Goal: Information Seeking & Learning: Learn about a topic

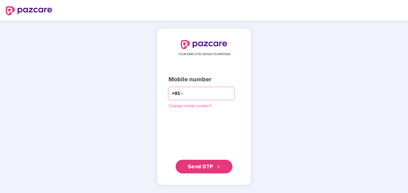
click at [202, 95] on input "number" at bounding box center [208, 93] width 47 height 9
click at [202, 166] on span "Send OTP" at bounding box center [200, 166] width 25 height 6
click at [223, 93] on input "**********" at bounding box center [208, 93] width 47 height 9
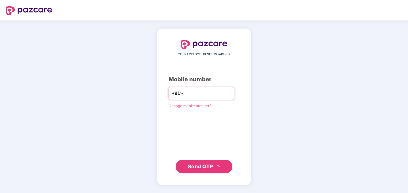
click at [223, 93] on input "**********" at bounding box center [208, 93] width 47 height 9
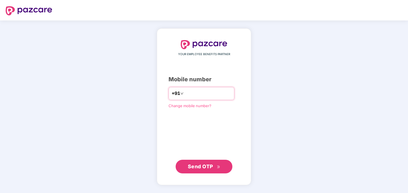
click at [223, 93] on input "**********" at bounding box center [208, 93] width 47 height 9
type input "*"
type input "**********"
click at [207, 166] on span "Send OTP" at bounding box center [200, 166] width 25 height 6
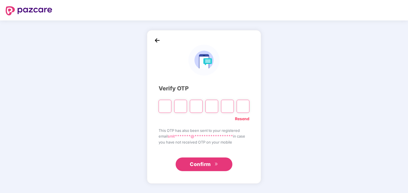
click at [165, 105] on input "Please enter verification code. Digit 1" at bounding box center [165, 106] width 13 height 13
type input "*"
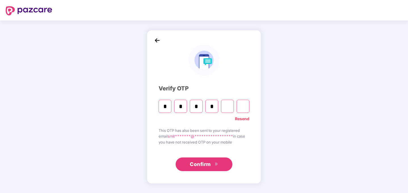
type input "*"
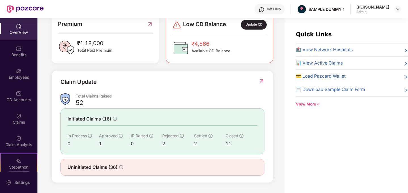
scroll to position [18, 0]
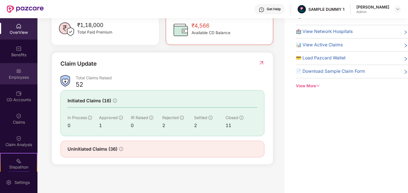
click at [17, 74] on img at bounding box center [19, 71] width 6 height 6
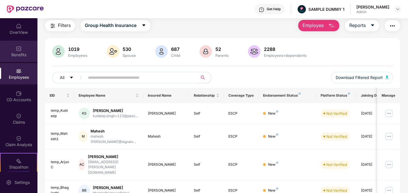
click at [15, 55] on div "Benefits" at bounding box center [18, 55] width 37 height 6
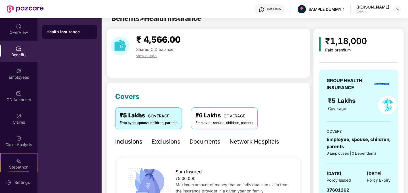
scroll to position [18, 0]
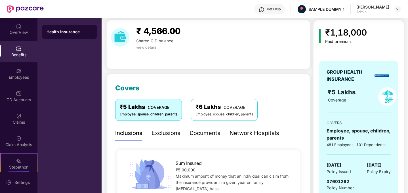
click at [268, 52] on div "₹ 4,566.00 Shared C.D balance view details" at bounding box center [208, 44] width 204 height 49
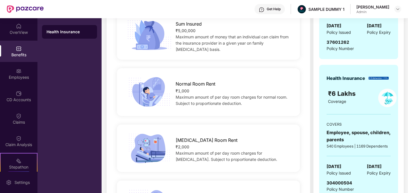
scroll to position [160, 0]
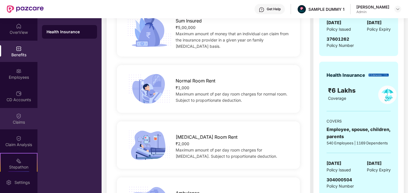
click at [18, 119] on div "Claims" at bounding box center [18, 122] width 37 height 6
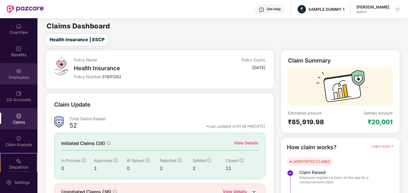
click at [21, 75] on div "Employees" at bounding box center [18, 77] width 37 height 6
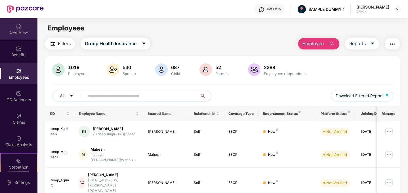
click at [16, 26] on img at bounding box center [19, 26] width 6 height 6
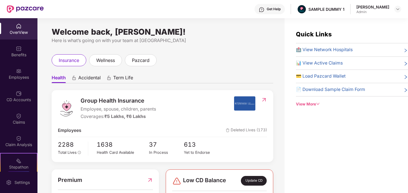
click at [320, 49] on span "🏥 View Network Hospitals" at bounding box center [324, 49] width 57 height 7
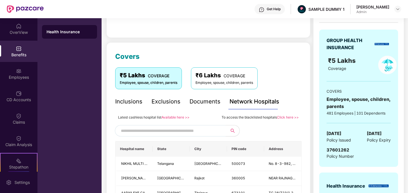
scroll to position [50, 0]
click at [175, 117] on link "Available here >>" at bounding box center [175, 117] width 28 height 4
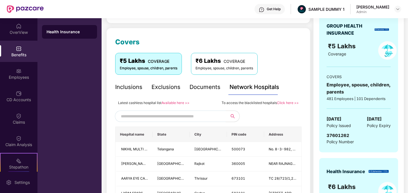
click at [175, 103] on link "Available here >>" at bounding box center [175, 102] width 28 height 4
click at [21, 121] on div "Claims" at bounding box center [18, 122] width 37 height 6
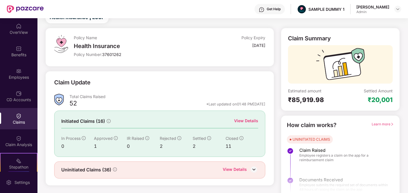
scroll to position [30, 0]
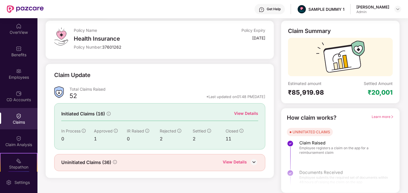
click at [254, 161] on img at bounding box center [254, 162] width 9 height 9
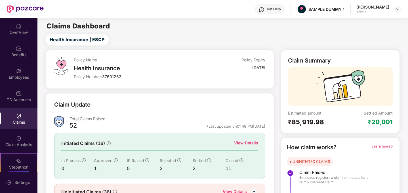
scroll to position [39, 0]
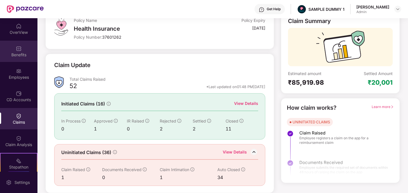
click at [19, 52] on div "Benefits" at bounding box center [18, 55] width 37 height 6
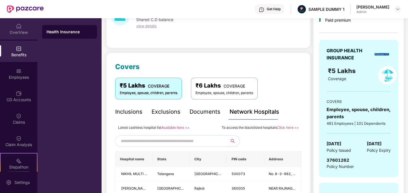
click at [21, 29] on div "OverView" at bounding box center [18, 28] width 37 height 21
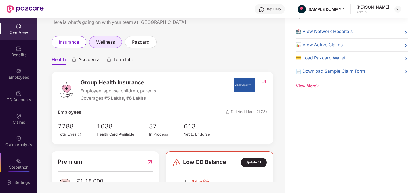
click at [106, 43] on span "wellness" at bounding box center [105, 42] width 19 height 7
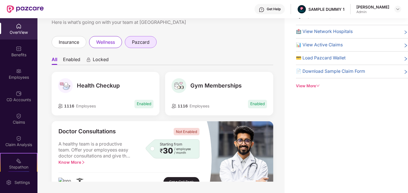
click at [142, 41] on span "pazcard" at bounding box center [141, 42] width 18 height 7
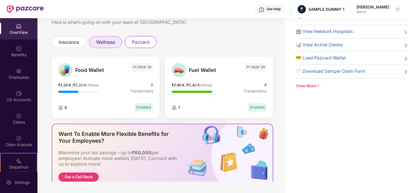
click at [108, 44] on span "wellness" at bounding box center [105, 42] width 19 height 7
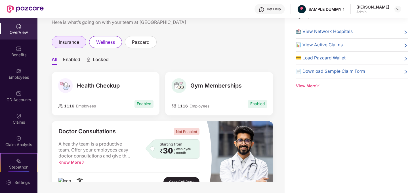
click at [77, 41] on span "insurance" at bounding box center [69, 42] width 20 height 7
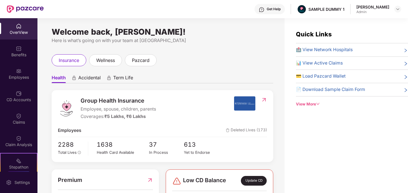
click at [317, 103] on icon "down" at bounding box center [317, 104] width 3 height 2
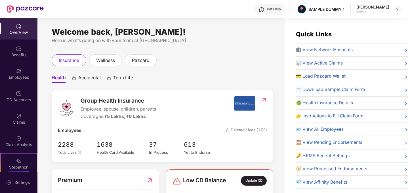
click at [21, 30] on div "OverView" at bounding box center [18, 33] width 37 height 6
click at [20, 50] on img at bounding box center [19, 49] width 6 height 6
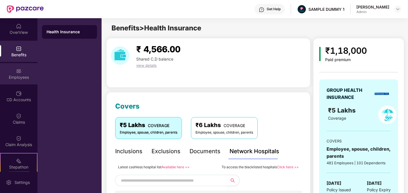
click at [18, 74] on img at bounding box center [19, 71] width 6 height 6
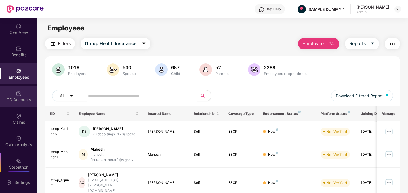
click at [20, 93] on img at bounding box center [19, 94] width 6 height 6
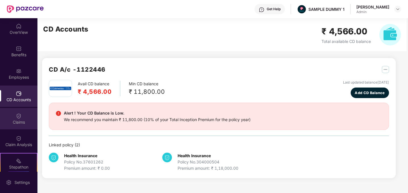
click at [18, 119] on div "Claims" at bounding box center [18, 122] width 37 height 6
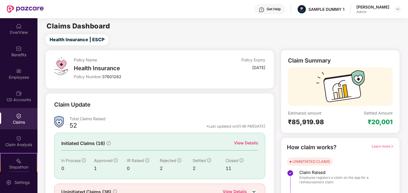
scroll to position [30, 0]
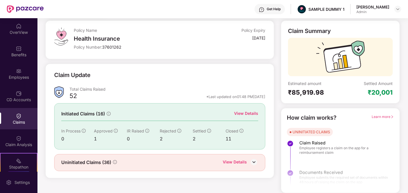
click at [253, 161] on img at bounding box center [254, 162] width 9 height 9
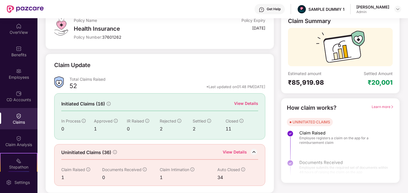
scroll to position [0, 0]
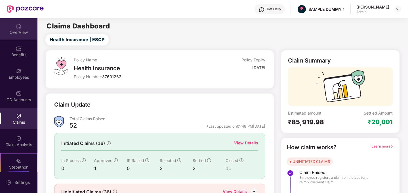
click at [20, 29] on img at bounding box center [19, 26] width 6 height 6
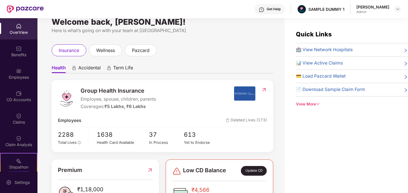
scroll to position [11, 0]
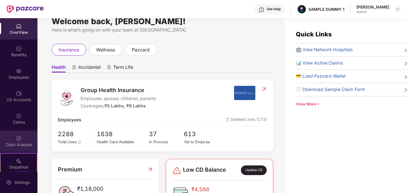
click at [16, 138] on img at bounding box center [19, 138] width 6 height 6
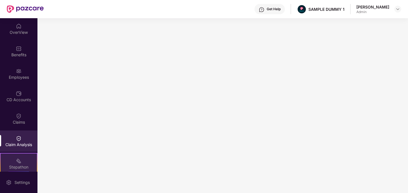
click at [20, 164] on div "Stepathon" at bounding box center [19, 167] width 36 height 6
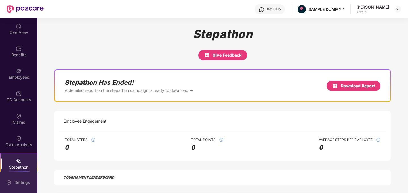
click at [20, 183] on div "Settings" at bounding box center [22, 182] width 19 height 6
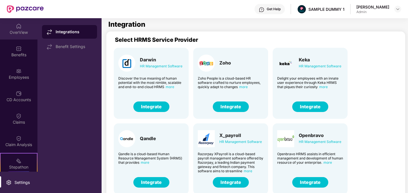
click at [18, 32] on div "OverView" at bounding box center [18, 33] width 37 height 6
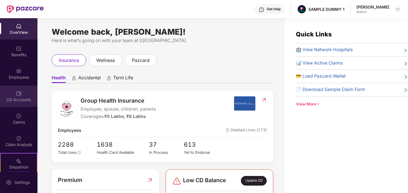
click at [28, 97] on div "CD Accounts" at bounding box center [18, 100] width 37 height 6
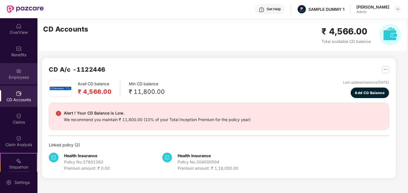
click at [19, 75] on div "Employees" at bounding box center [18, 77] width 37 height 6
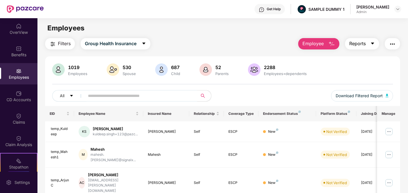
click at [370, 42] on icon "caret-down" at bounding box center [372, 43] width 5 height 5
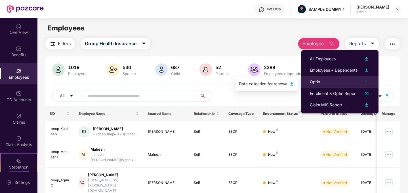
click at [343, 82] on div "Optin" at bounding box center [339, 82] width 77 height 12
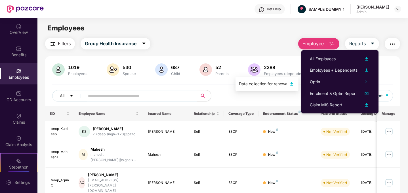
click at [269, 85] on div "Data collection for renewal" at bounding box center [263, 84] width 49 height 6
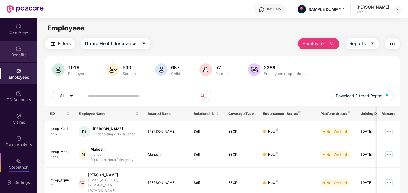
click at [19, 51] on div "Benefits" at bounding box center [18, 51] width 37 height 21
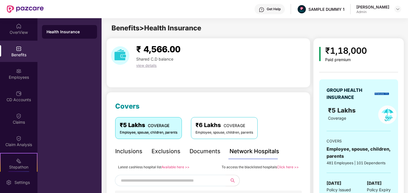
click at [244, 79] on div "₹ 4,566.00 Shared C.D balance view details" at bounding box center [208, 62] width 204 height 49
click at [24, 51] on div "Benefits" at bounding box center [18, 51] width 37 height 21
click at [124, 29] on span "Benefits > Health Insurance" at bounding box center [157, 28] width 90 height 8
click at [13, 76] on div "Employees" at bounding box center [18, 77] width 37 height 6
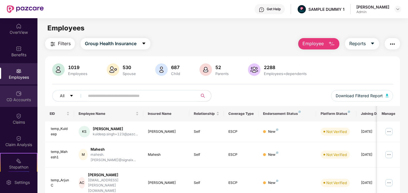
click at [24, 97] on div "CD Accounts" at bounding box center [18, 100] width 37 height 6
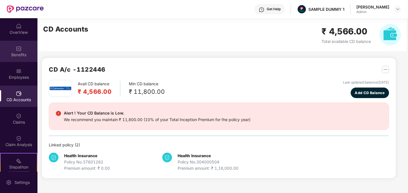
click at [21, 52] on div "Benefits" at bounding box center [18, 55] width 37 height 6
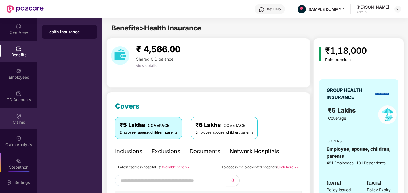
click at [18, 122] on div "Claims" at bounding box center [18, 122] width 37 height 6
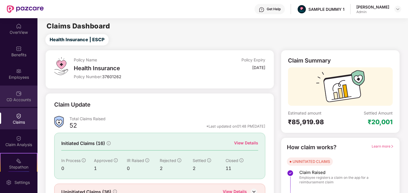
click at [18, 95] on img at bounding box center [19, 94] width 6 height 6
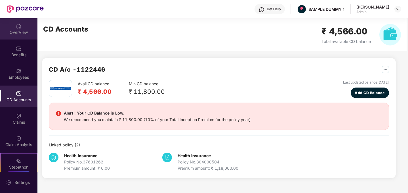
click at [19, 30] on div "OverView" at bounding box center [18, 33] width 37 height 6
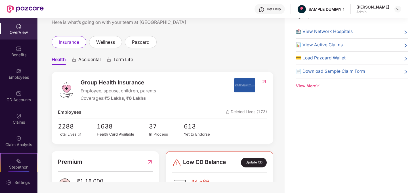
click at [83, 60] on span "Accidental" at bounding box center [89, 60] width 22 height 8
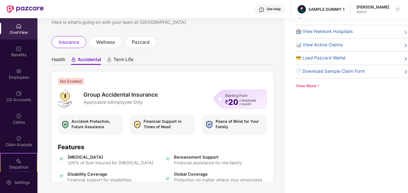
click at [189, 55] on ul "Health Accidental Term Life" at bounding box center [163, 59] width 222 height 11
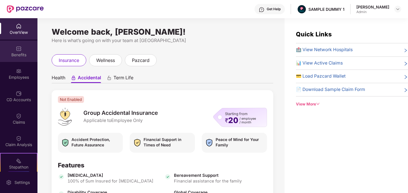
click at [17, 49] on img at bounding box center [19, 49] width 6 height 6
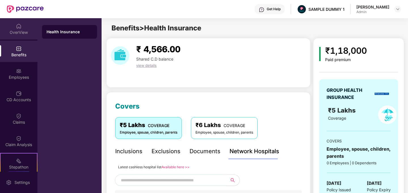
click at [18, 31] on div "OverView" at bounding box center [18, 33] width 37 height 6
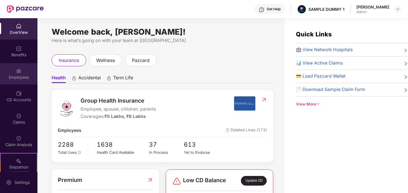
click at [16, 71] on img at bounding box center [19, 71] width 6 height 6
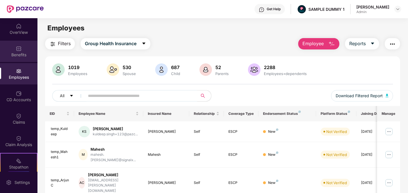
click at [18, 47] on img at bounding box center [19, 49] width 6 height 6
